Goal: Task Accomplishment & Management: Manage account settings

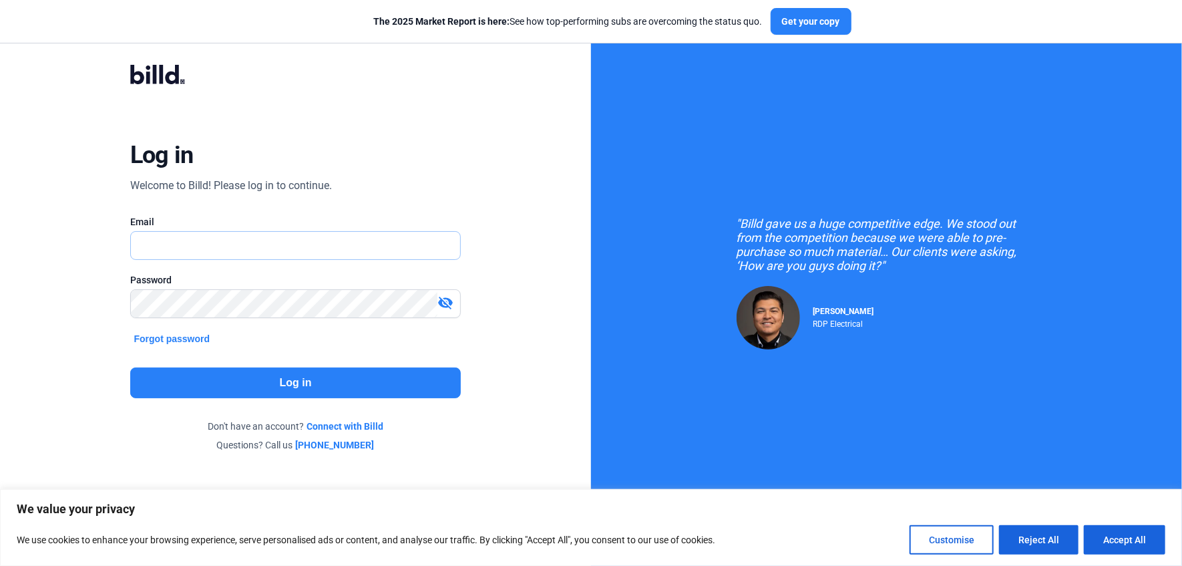
type input "[EMAIL_ADDRESS][DOMAIN_NAME]"
click at [303, 379] on button "Log in" at bounding box center [295, 382] width 331 height 31
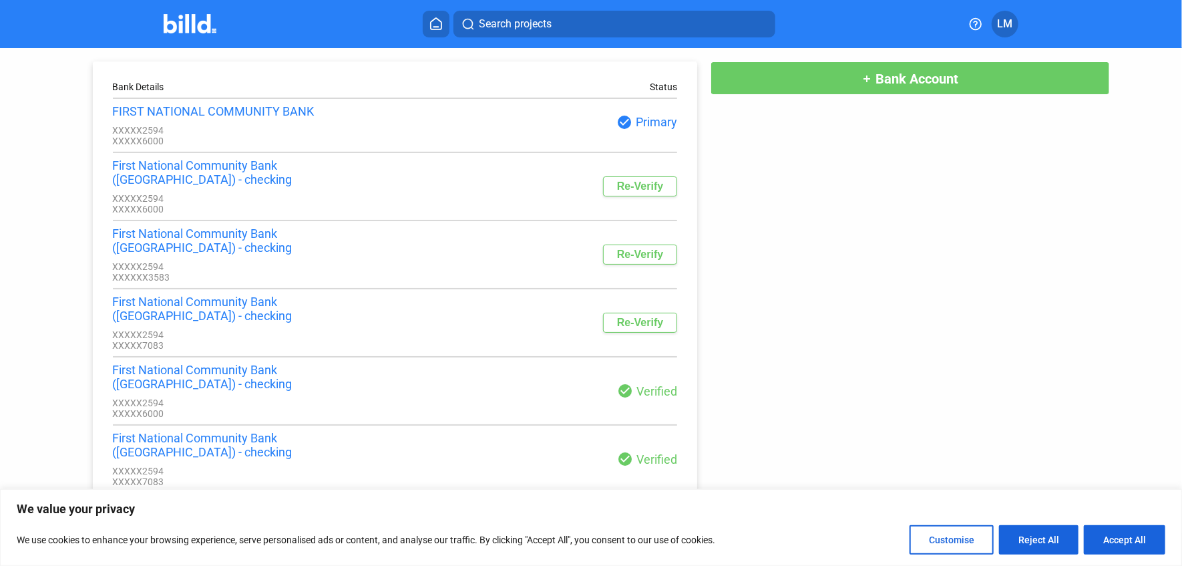
click at [624, 176] on button "Re-Verify" at bounding box center [640, 186] width 74 height 20
click at [1124, 531] on button "Accept All" at bounding box center [1124, 539] width 81 height 29
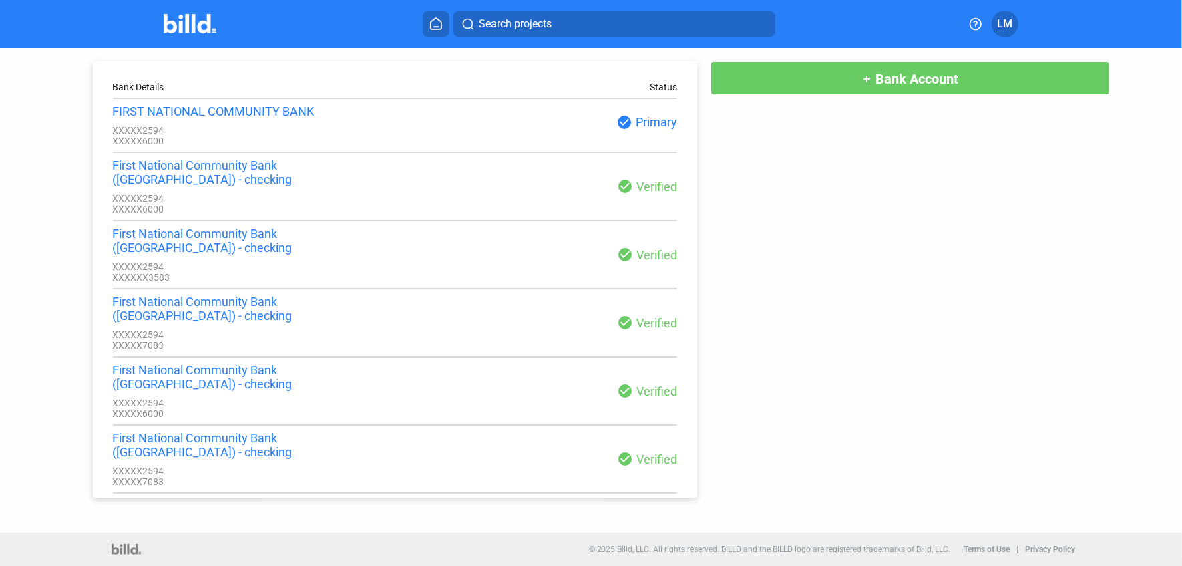
click at [1002, 18] on span "LM" at bounding box center [1005, 24] width 15 height 16
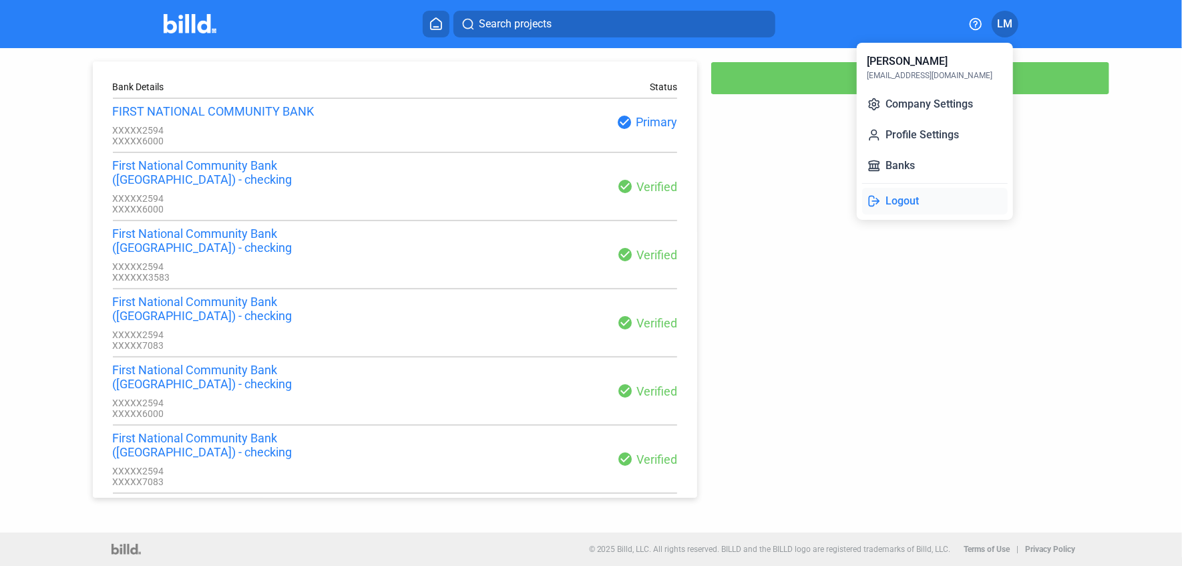
click at [898, 201] on button "Logout" at bounding box center [935, 201] width 146 height 27
